Goal: Navigation & Orientation: Find specific page/section

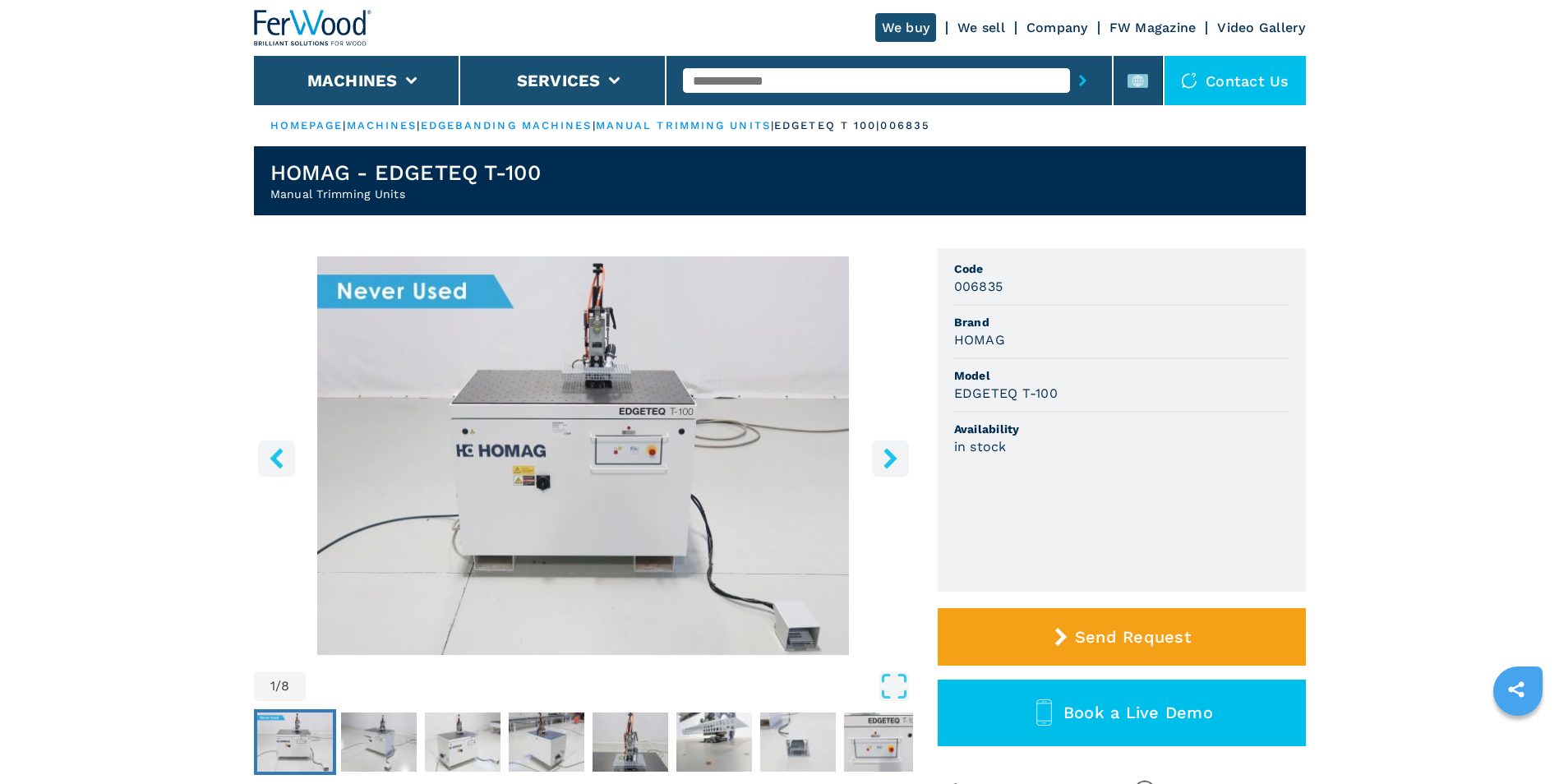
click at [334, 26] on img at bounding box center [312, 28] width 118 height 36
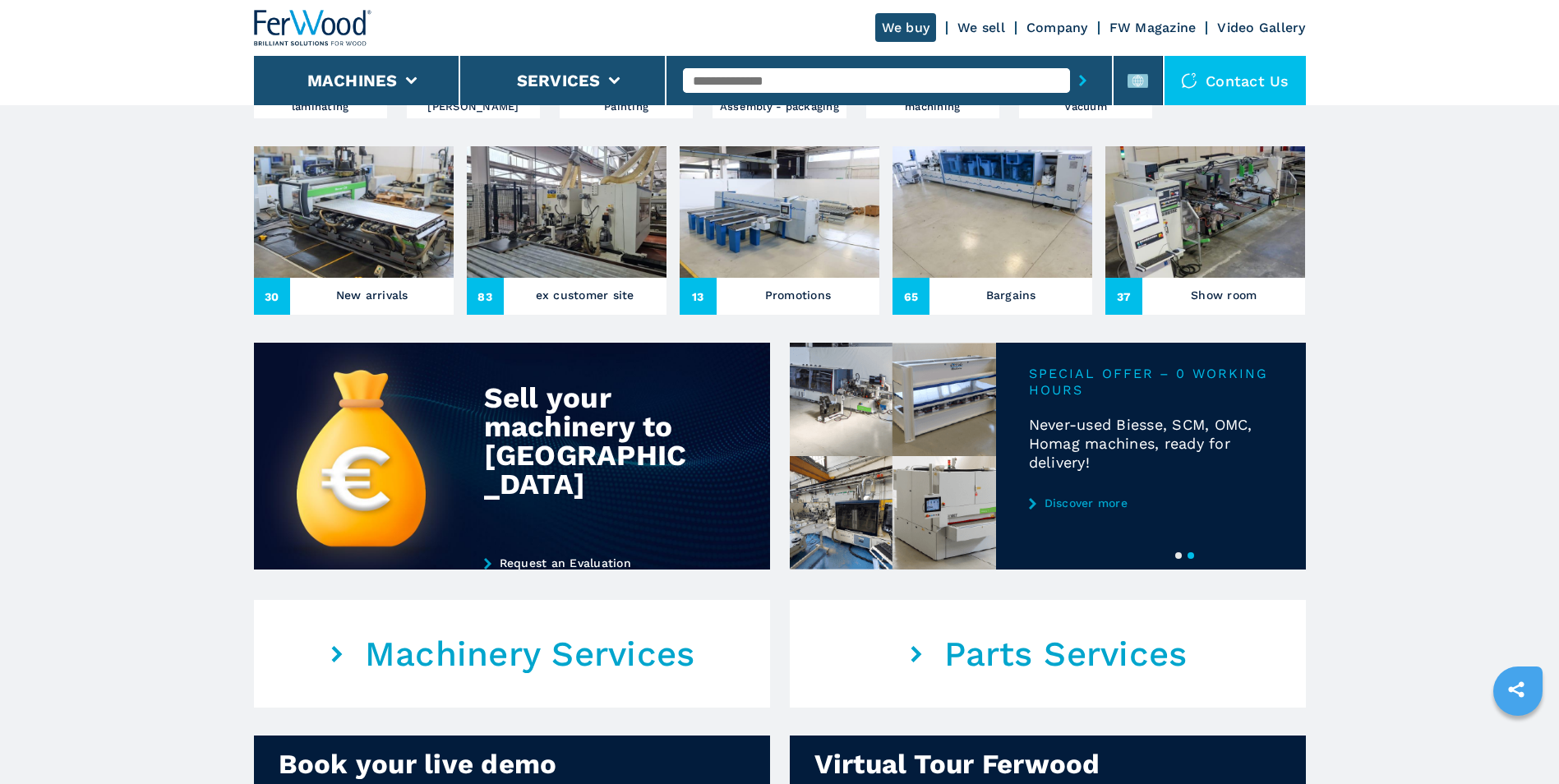
scroll to position [575, 0]
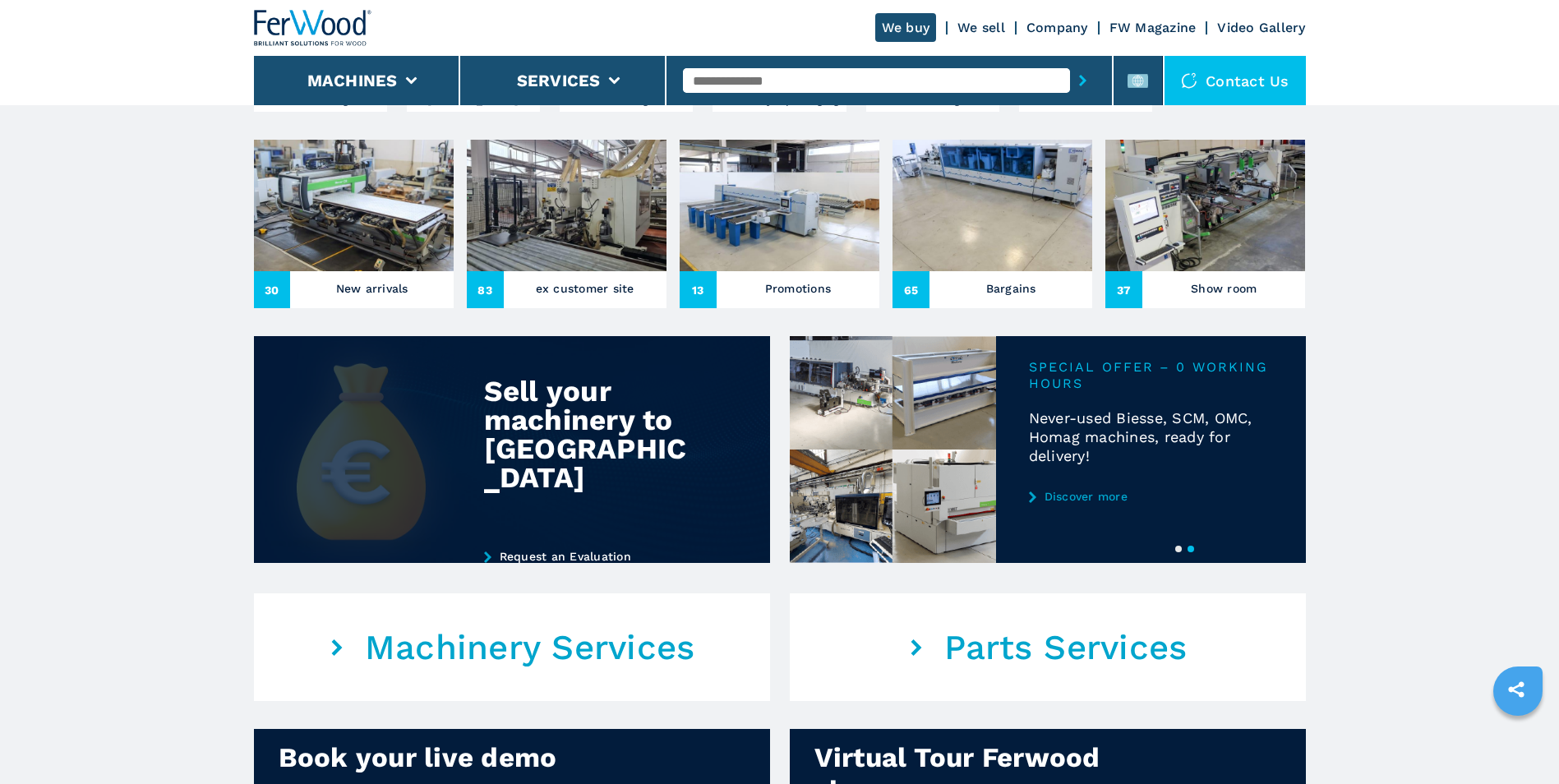
click at [524, 429] on div "Sell your machinery to [GEOGRAPHIC_DATA]" at bounding box center [591, 434] width 215 height 115
